Goal: Task Accomplishment & Management: Use online tool/utility

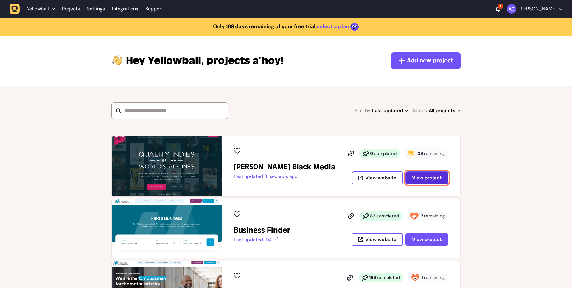
click at [428, 183] on button "View project" at bounding box center [426, 178] width 43 height 13
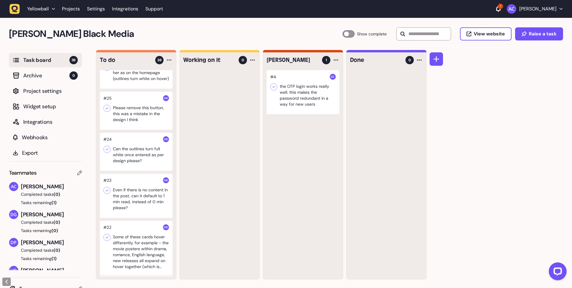
scroll to position [526, 0]
click at [142, 129] on div at bounding box center [136, 110] width 73 height 38
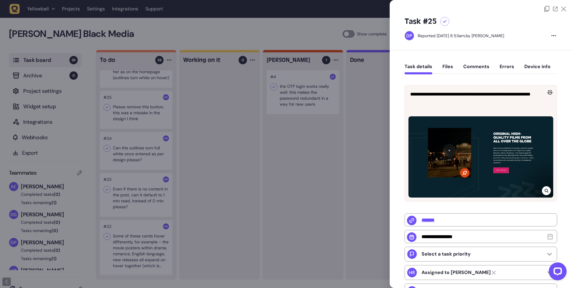
click at [562, 8] on icon at bounding box center [563, 9] width 5 height 5
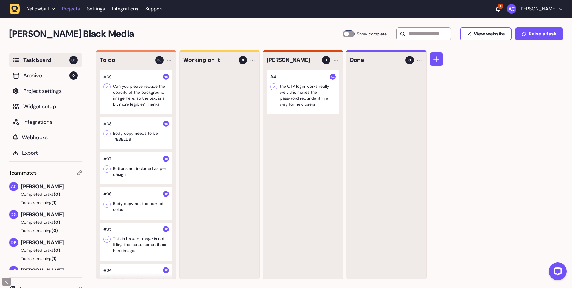
click at [73, 7] on link "Projects" at bounding box center [71, 9] width 18 height 11
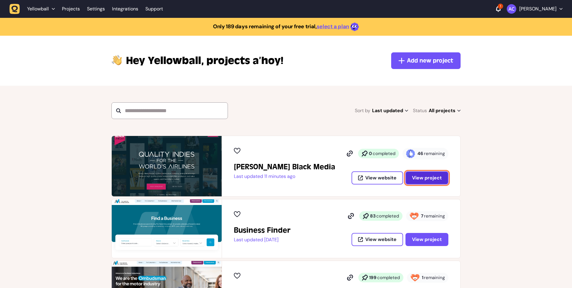
click at [424, 178] on span "View project" at bounding box center [427, 178] width 30 height 6
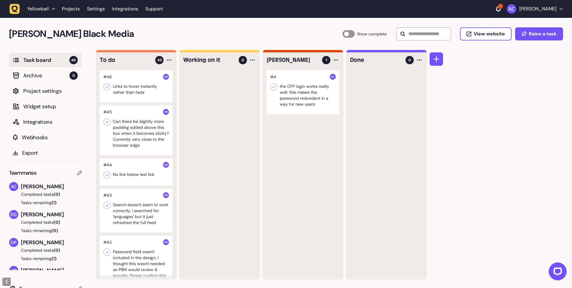
click at [136, 221] on div at bounding box center [136, 211] width 73 height 44
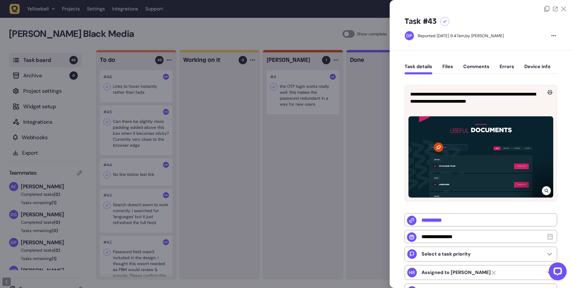
click at [136, 221] on div at bounding box center [286, 144] width 572 height 288
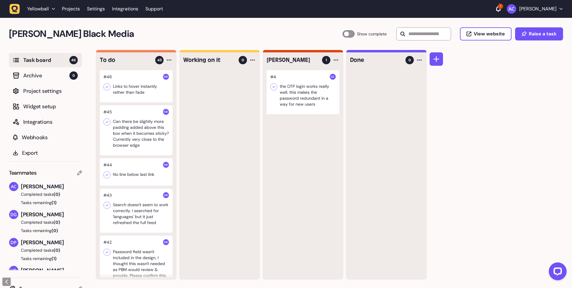
click at [44, 258] on button "Tasks remaining (1)" at bounding box center [45, 259] width 73 height 6
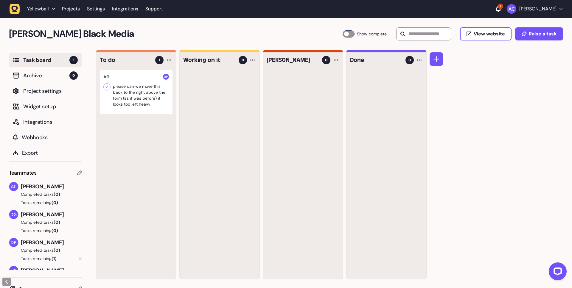
click at [79, 258] on icon at bounding box center [80, 259] width 4 height 4
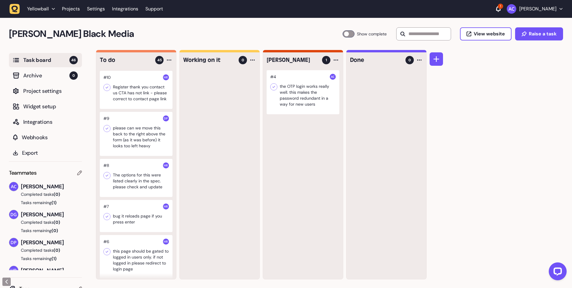
scroll to position [1541, 0]
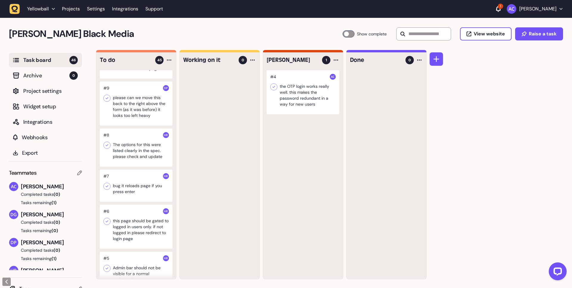
click at [142, 126] on div at bounding box center [136, 104] width 73 height 44
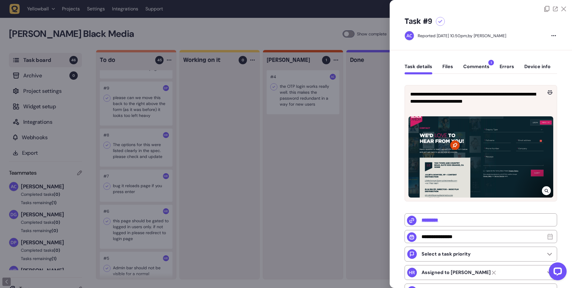
click at [480, 64] on button "Comments 1" at bounding box center [476, 69] width 26 height 11
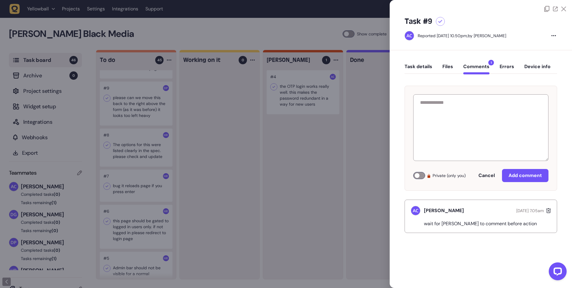
click at [564, 10] on icon at bounding box center [563, 9] width 5 height 5
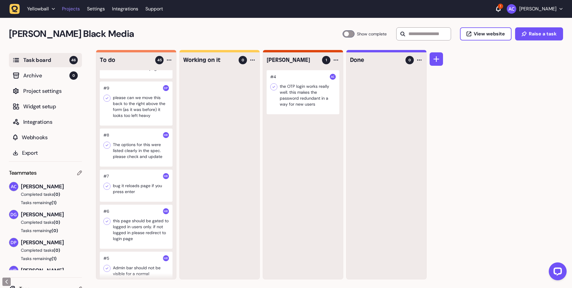
click at [78, 9] on link "Projects" at bounding box center [71, 9] width 18 height 11
